Goal: Information Seeking & Learning: Find specific fact

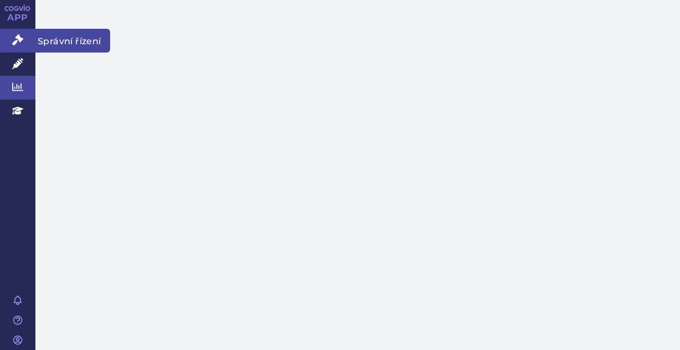
click at [15, 43] on icon at bounding box center [17, 39] width 11 height 11
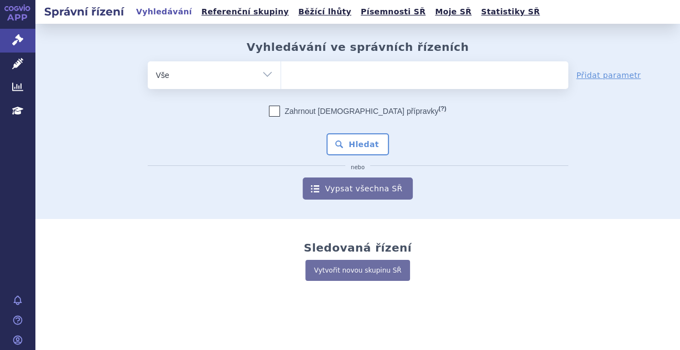
click at [320, 78] on ul at bounding box center [424, 72] width 287 height 23
click at [281, 78] on select at bounding box center [280, 75] width 1 height 28
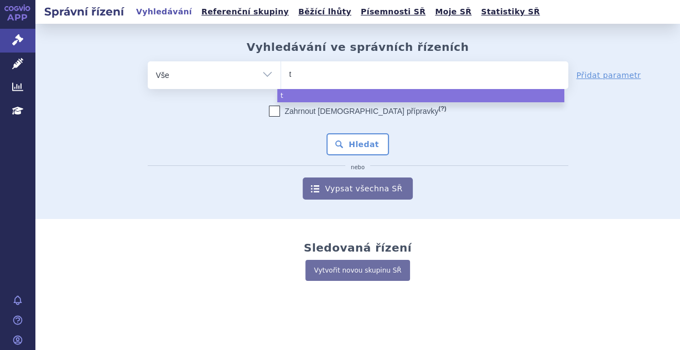
type input "tr"
type input "trem"
type input "tremfy"
type input "tremfya"
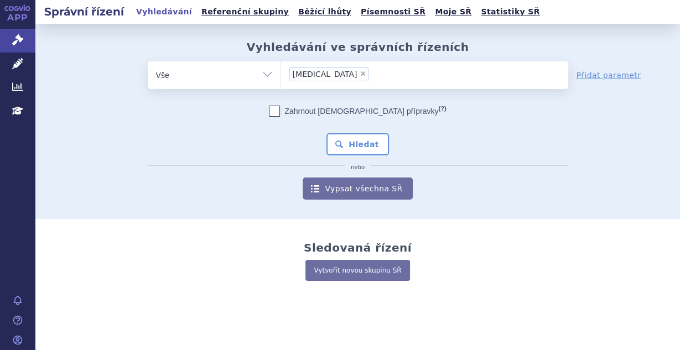
select select "tremfya"
click at [365, 144] on button "Hledat" at bounding box center [357, 144] width 62 height 22
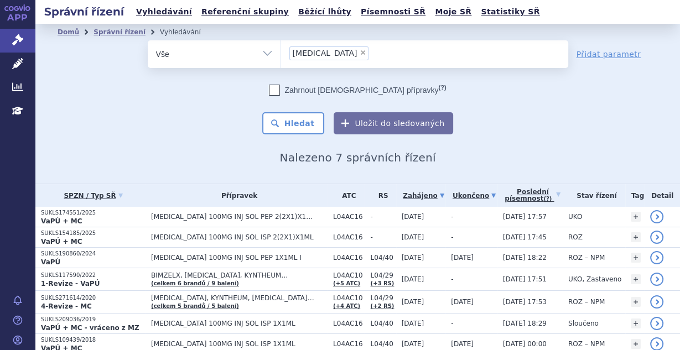
click at [456, 197] on link "Ukončeno" at bounding box center [474, 195] width 46 height 15
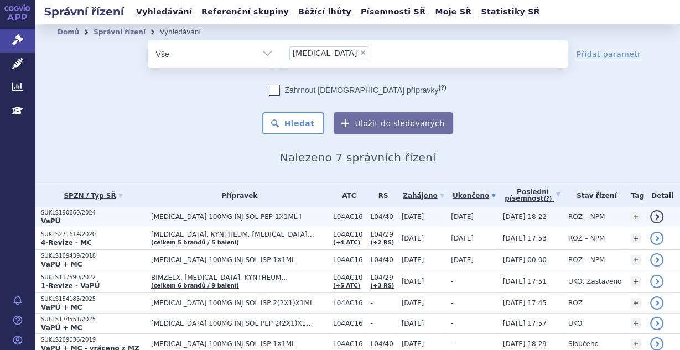
click at [232, 215] on span "[MEDICAL_DATA] 100MG INJ SOL PEP 1X1ML I" at bounding box center [234, 217] width 166 height 8
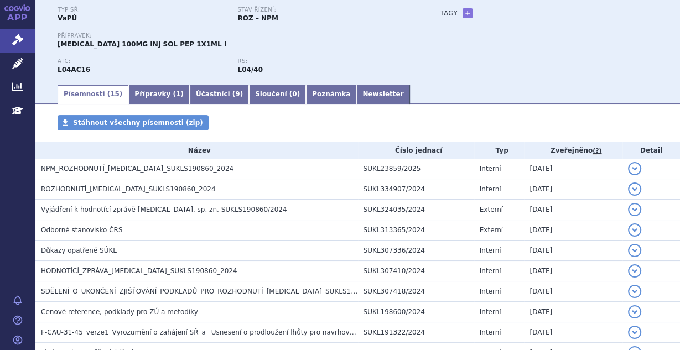
scroll to position [90, 0]
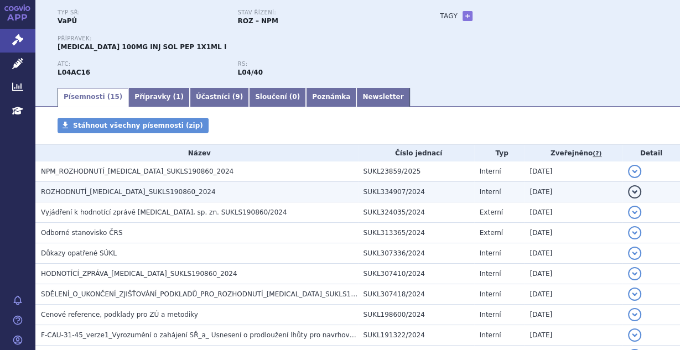
click at [628, 194] on button "detail" at bounding box center [634, 191] width 13 height 13
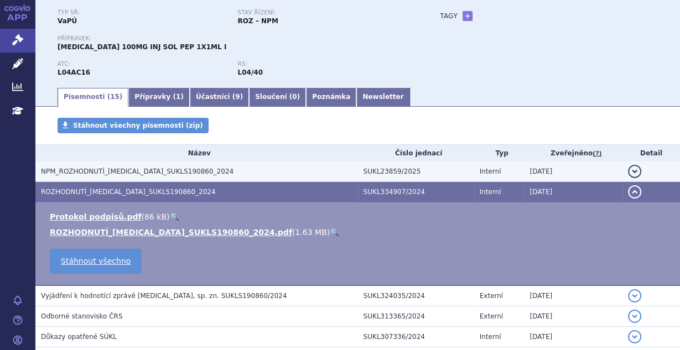
click at [628, 171] on button "detail" at bounding box center [634, 171] width 13 height 13
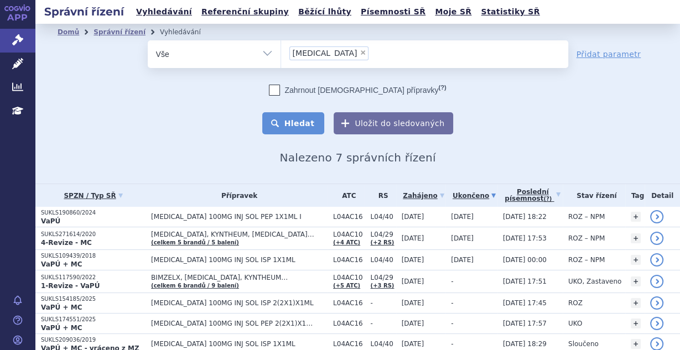
click at [310, 127] on button "Hledat" at bounding box center [293, 123] width 62 height 22
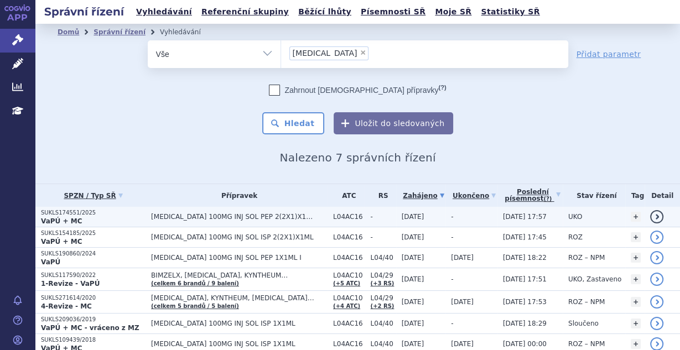
click at [251, 216] on span "TREMFYA 100MG INJ SOL PEP 2(2X1)X1ML I" at bounding box center [234, 217] width 166 height 8
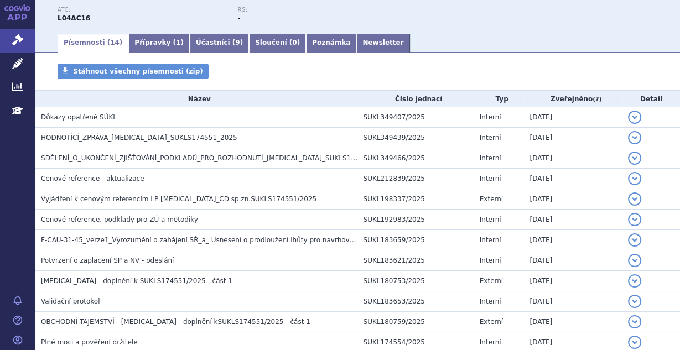
scroll to position [155, 0]
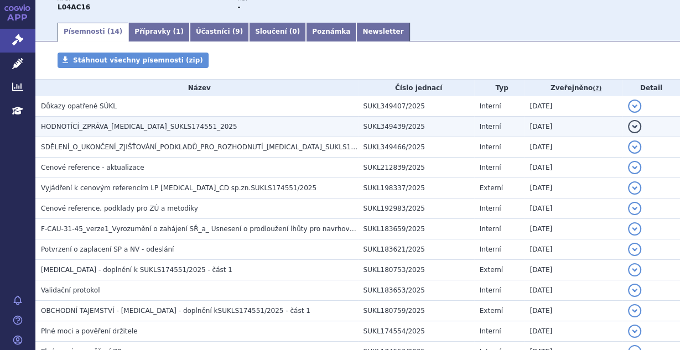
click at [628, 123] on button "detail" at bounding box center [634, 126] width 13 height 13
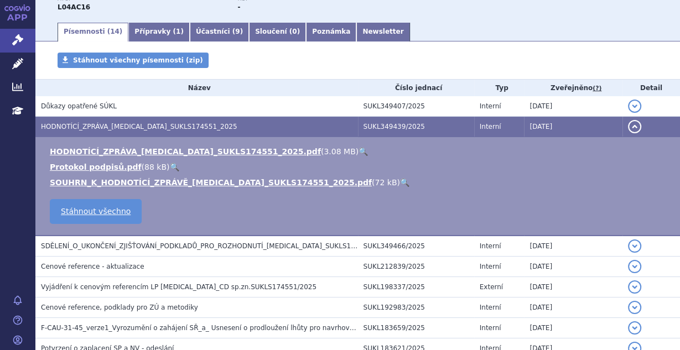
click at [628, 126] on button "detail" at bounding box center [634, 126] width 13 height 13
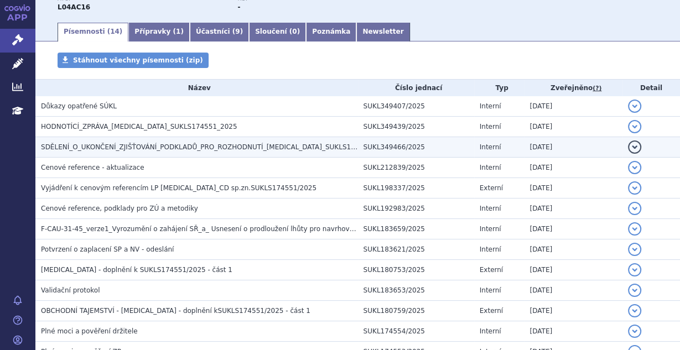
click at [629, 148] on button "detail" at bounding box center [634, 146] width 13 height 13
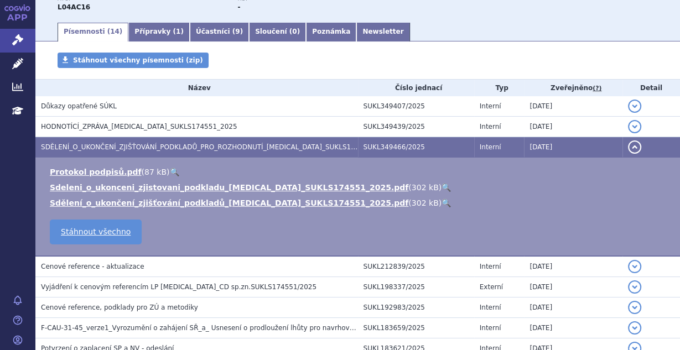
click at [629, 148] on button "detail" at bounding box center [634, 146] width 13 height 13
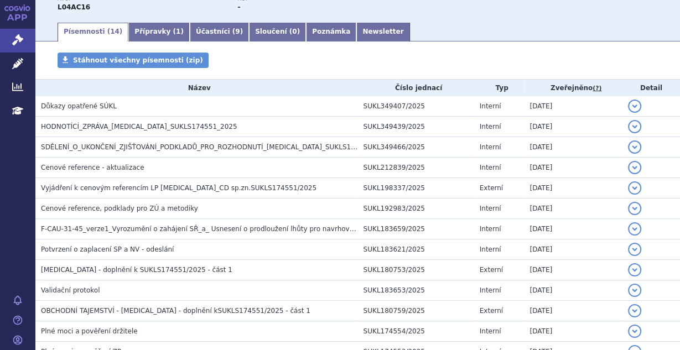
scroll to position [0, 0]
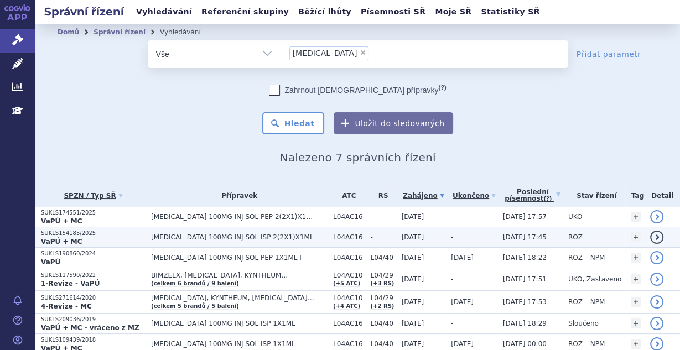
click at [253, 236] on span "[MEDICAL_DATA] 100MG INJ SOL ISP 2(2X1)X1ML" at bounding box center [234, 237] width 166 height 8
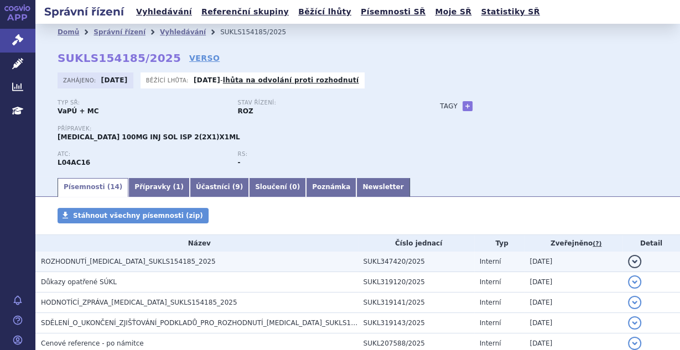
click at [631, 262] on button "detail" at bounding box center [634, 261] width 13 height 13
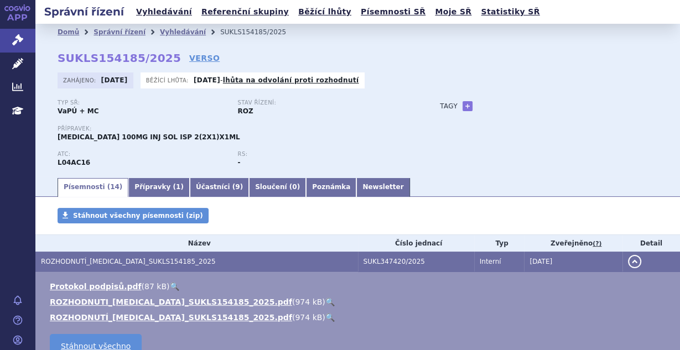
click at [628, 263] on button "detail" at bounding box center [634, 261] width 13 height 13
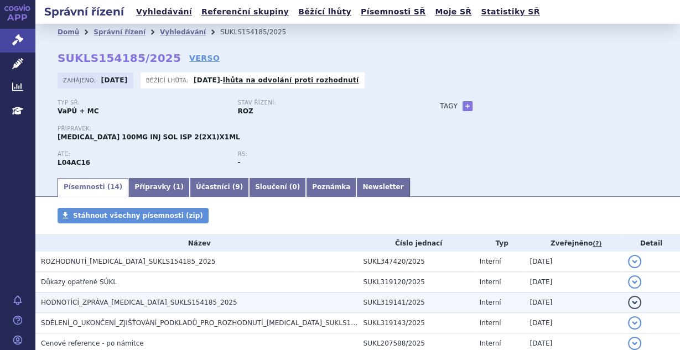
click at [628, 301] on button "detail" at bounding box center [634, 302] width 13 height 13
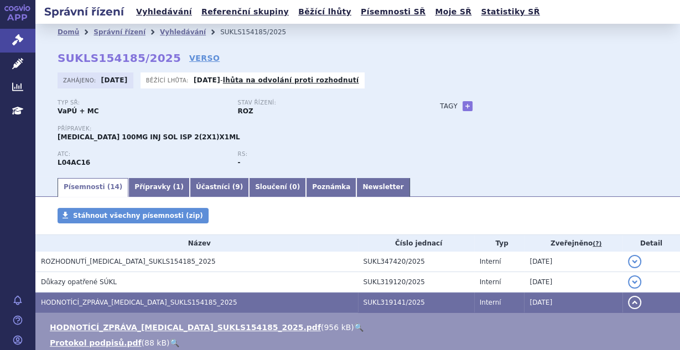
drag, startPoint x: 672, startPoint y: 146, endPoint x: 676, endPoint y: 169, distance: 22.9
click at [676, 169] on div "Správní řízení Vyhledávání Referenční skupiny Běžící lhůty Písemnosti SŘ Moje S…" at bounding box center [357, 175] width 644 height 350
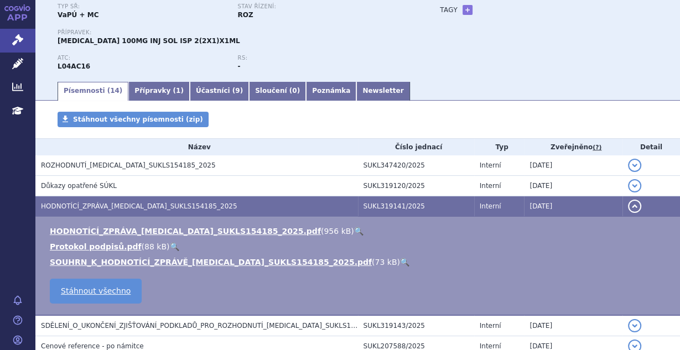
scroll to position [105, 0]
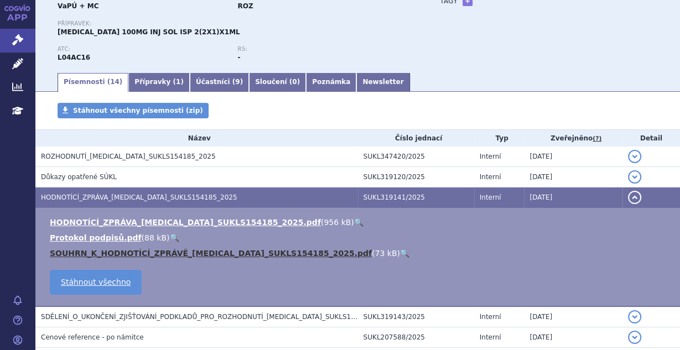
click at [260, 252] on link "SOUHRN_K_HODNOTÍCÍ_ZPRÁVĚ_TREMFYA_SUKLS154185_2025.pdf" at bounding box center [211, 253] width 322 height 9
